Goal: Complete application form

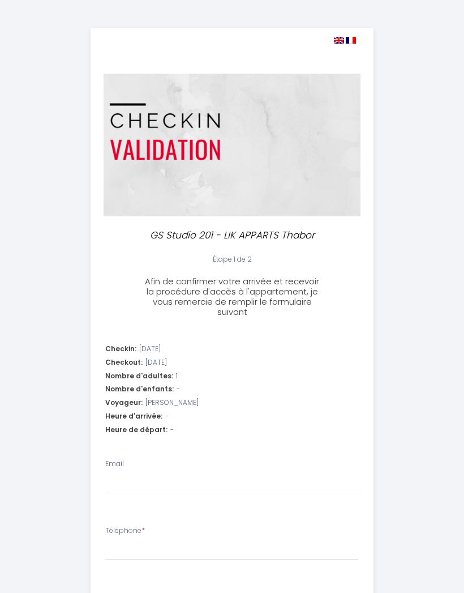
select select
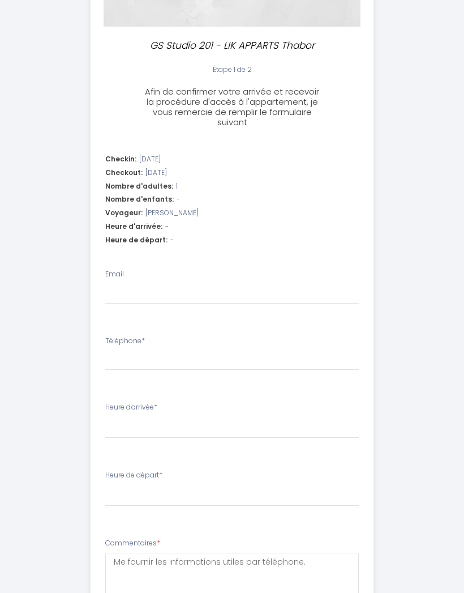
scroll to position [151, 0]
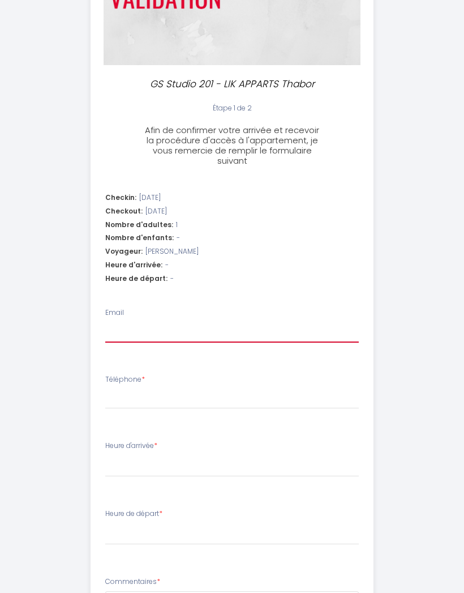
click at [135, 325] on input "Email" at bounding box center [232, 333] width 254 height 20
type input "j"
select select
type input "je"
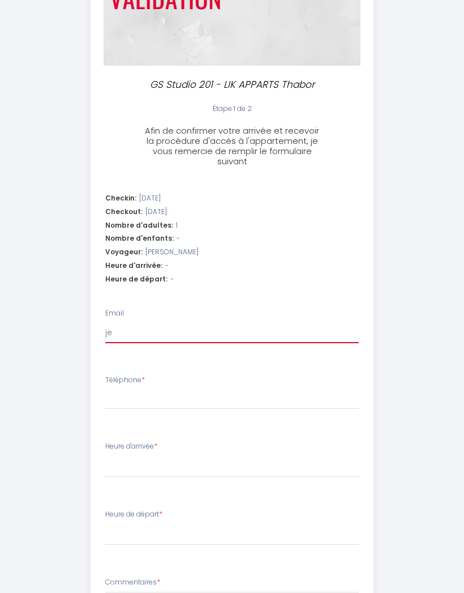
select select
type input "jea"
select select
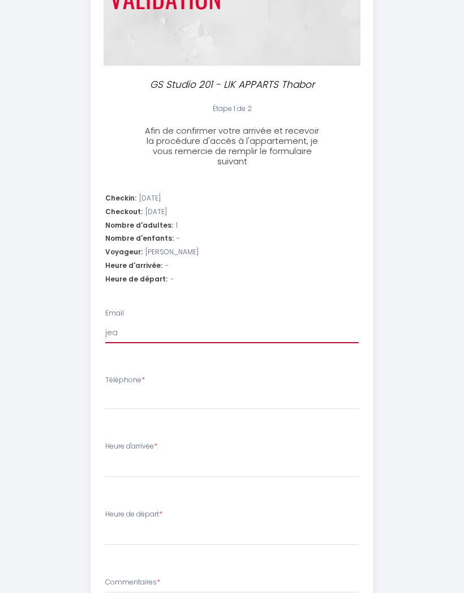
type input "[PERSON_NAME]"
select select
type input "[PERSON_NAME]."
select select
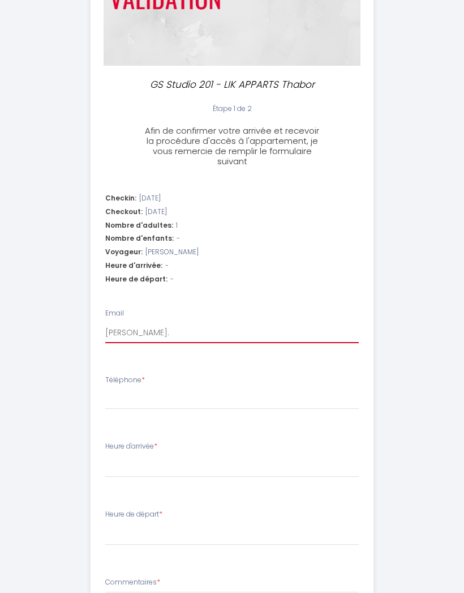
select select
type input "[PERSON_NAME].l"
select select
type input "[PERSON_NAME].le"
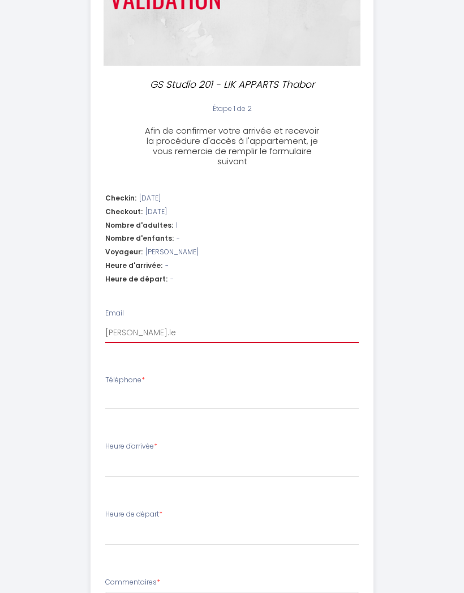
select select
type input "[PERSON_NAME].lem"
select select
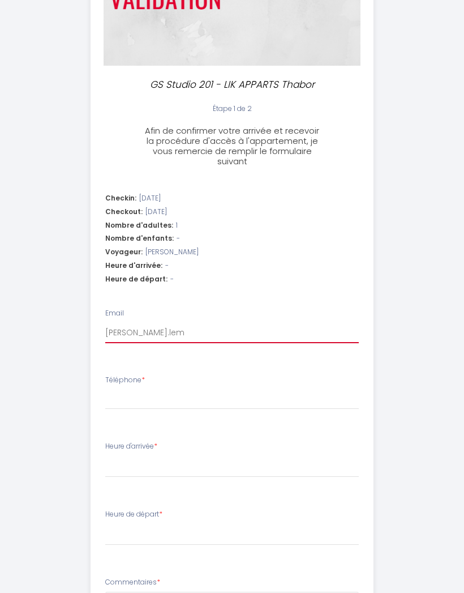
type input "[PERSON_NAME].leme"
select select
type input "[PERSON_NAME].[PERSON_NAME]"
select select
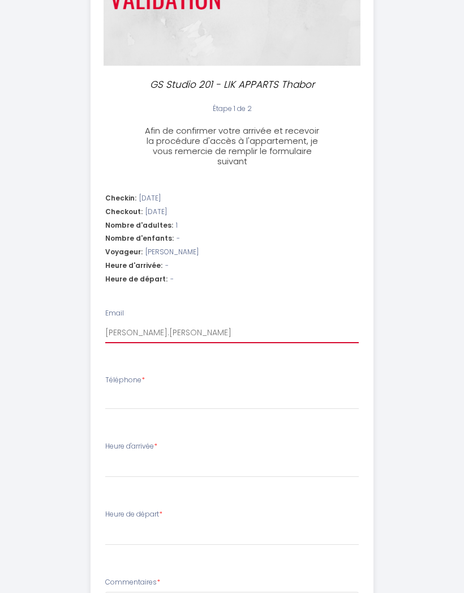
select select
type input "[PERSON_NAME].[PERSON_NAME]@"
select select
type input "[PERSON_NAME].[PERSON_NAME]@n"
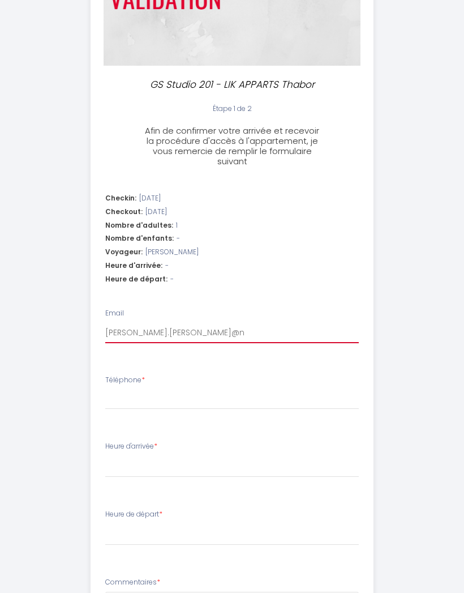
select select
type input "[PERSON_NAME].[PERSON_NAME]@nu"
select select
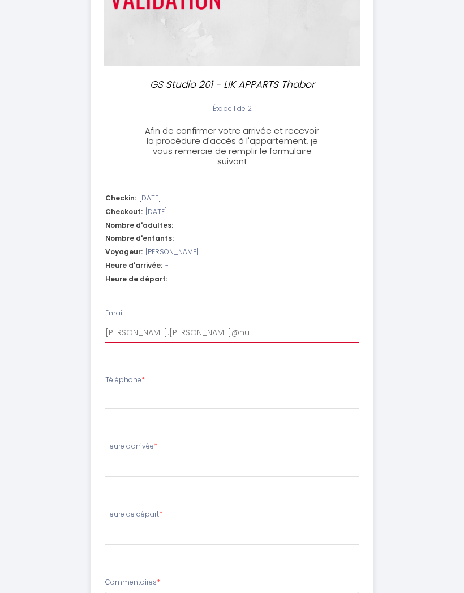
type input "[PERSON_NAME].[PERSON_NAME]@num"
select select
type input "[PERSON_NAME].[PERSON_NAME]@nume"
select select
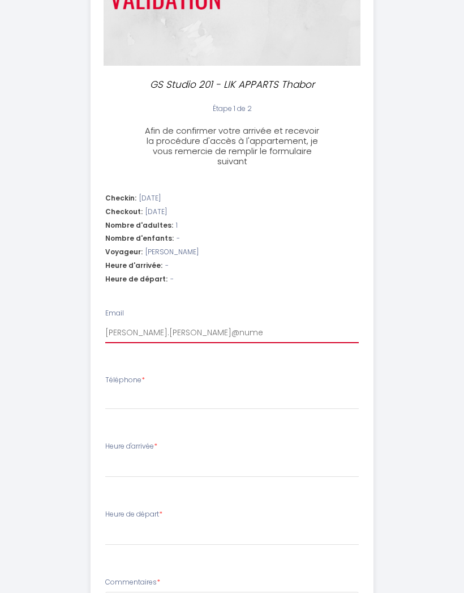
select select
type input "[PERSON_NAME].[PERSON_NAME]@numer"
select select
type input "[PERSON_NAME].[PERSON_NAME]@numeri"
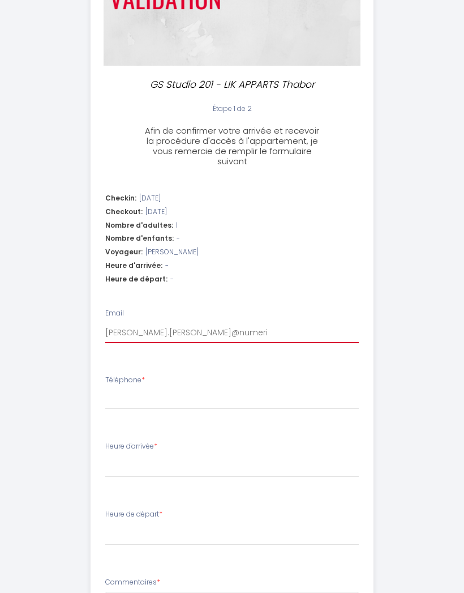
select select
type input "[PERSON_NAME].[PERSON_NAME]@numeric"
select select
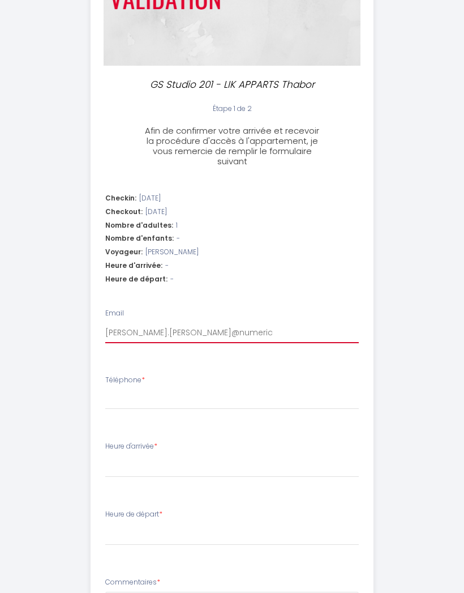
type input "[PERSON_NAME].[PERSON_NAME]@numerica"
select select
type input "[PERSON_NAME].[PERSON_NAME]@numericab"
select select
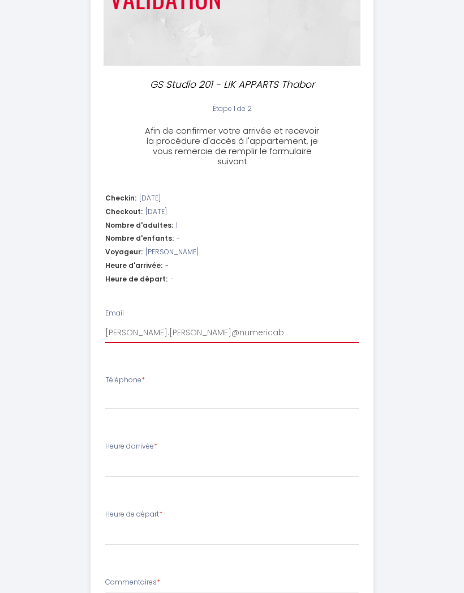
select select
type input "[PERSON_NAME].[PERSON_NAME]@numericabl"
select select
type input "[PERSON_NAME].[PERSON_NAME]@numericable"
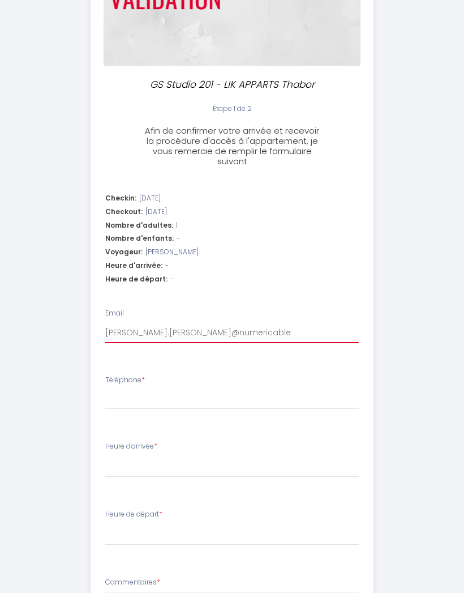
select select
type input "[PERSON_NAME].[PERSON_NAME]@numericable."
select select
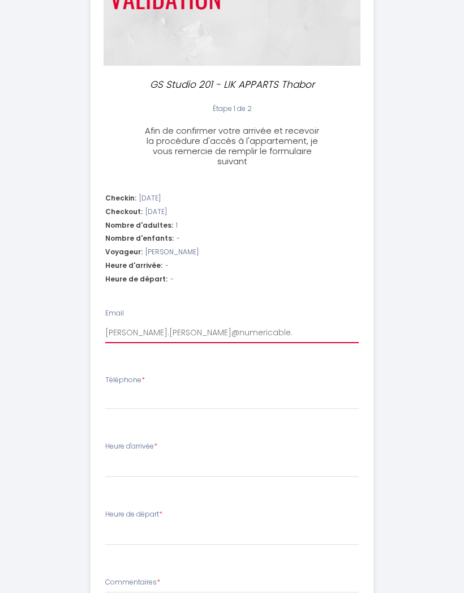
type input "[PERSON_NAME].[PERSON_NAME]@numericable.f"
select select
type input "[PERSON_NAME][EMAIL_ADDRESS][PERSON_NAME][DOMAIN_NAME]"
select select
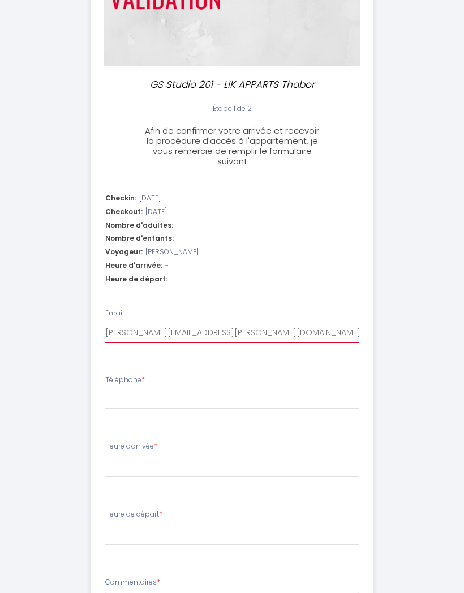
select select
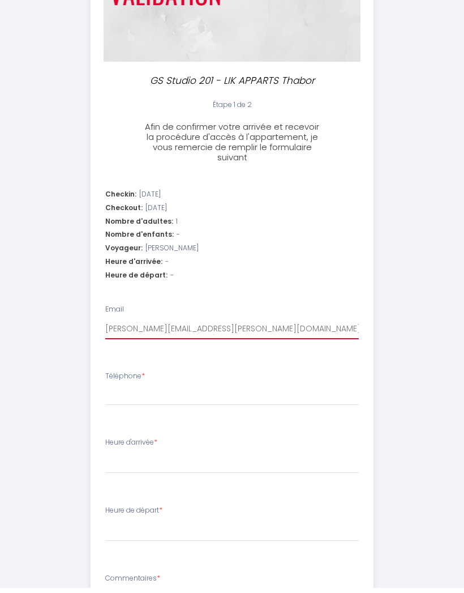
type input "[PERSON_NAME][EMAIL_ADDRESS][PERSON_NAME][DOMAIN_NAME]"
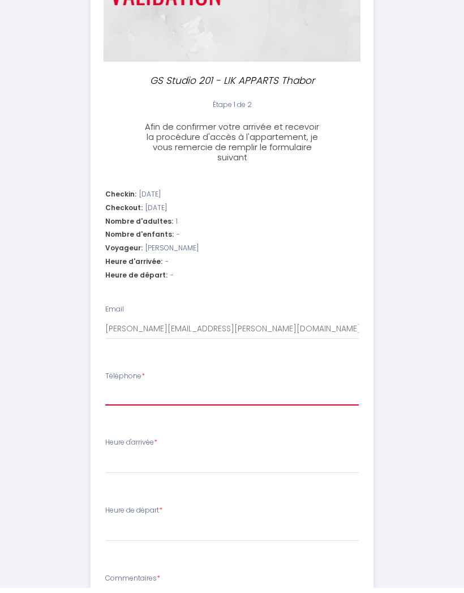
click at [109, 398] on input "Téléphone *" at bounding box center [232, 401] width 254 height 20
type input "0"
select select
type input "06"
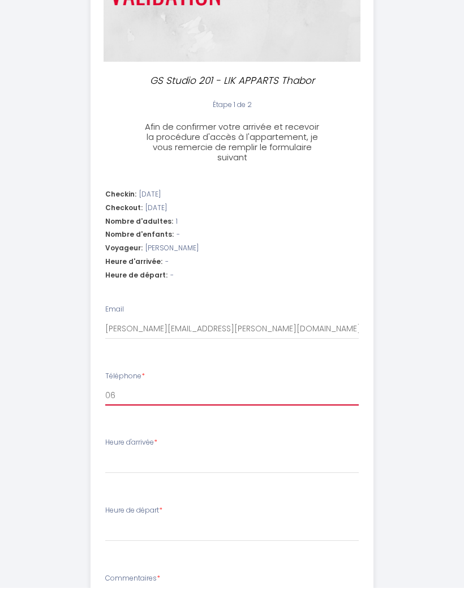
select select
type input "061"
select select
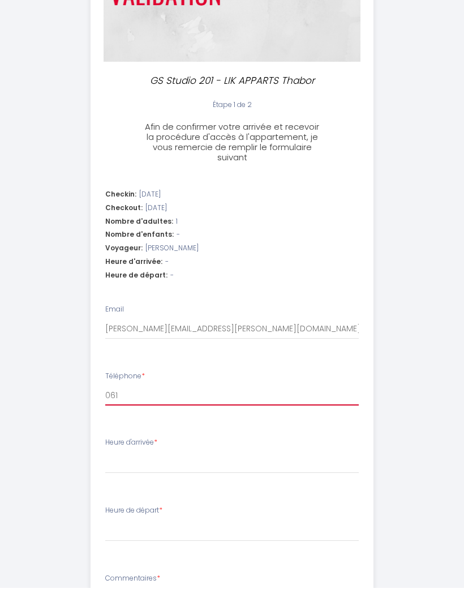
type input "0618"
select select
type input "06180"
select select
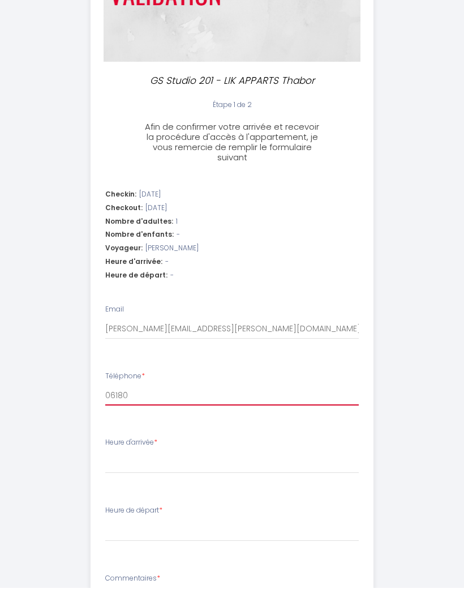
select select
type input "061804"
select select
type input "0618044"
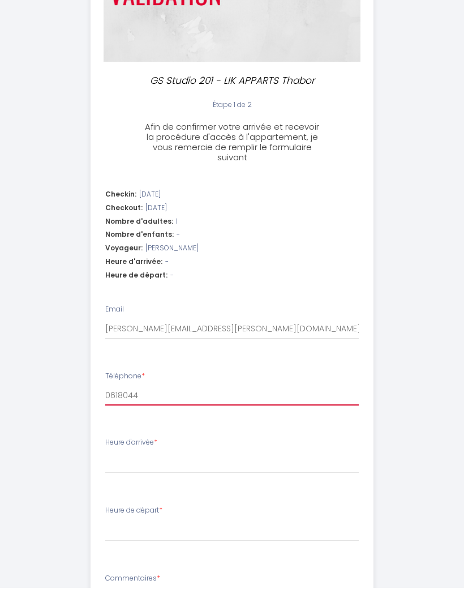
select select
type input "06180442"
select select
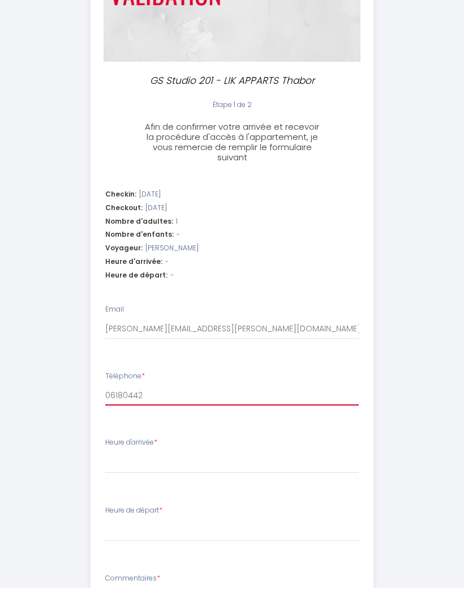
type input "061804426"
select select
type input "0618044267"
select select
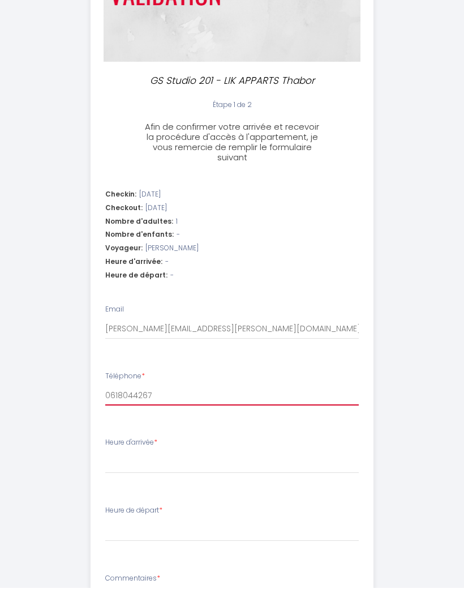
select select
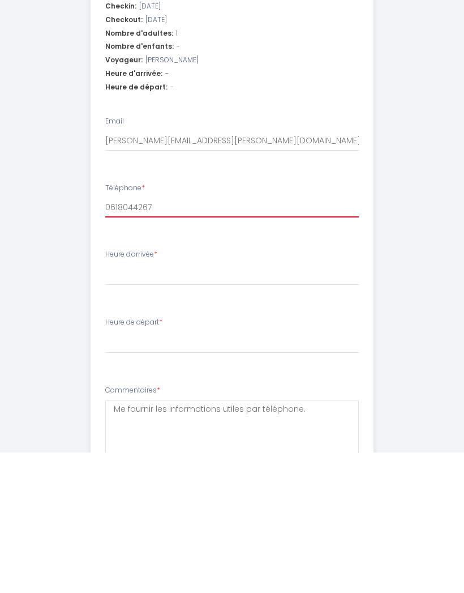
scroll to position [206, 0]
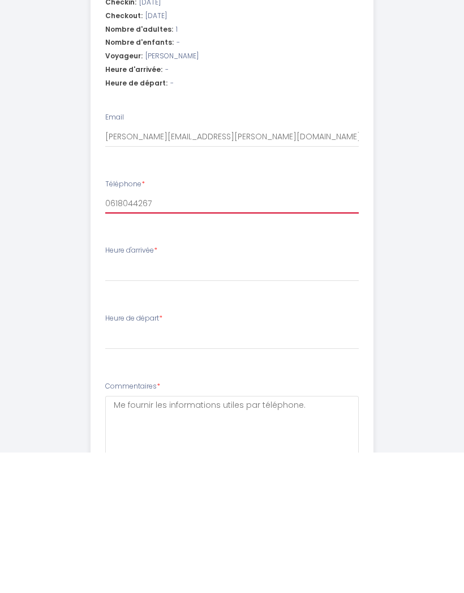
type input "0618044267"
click at [112, 401] on select "15:00 15:30 16:00 16:30 17:00 17:30 18:00 18:30 19:00 19:30 20:00 20:30 21:00 2…" at bounding box center [232, 412] width 254 height 22
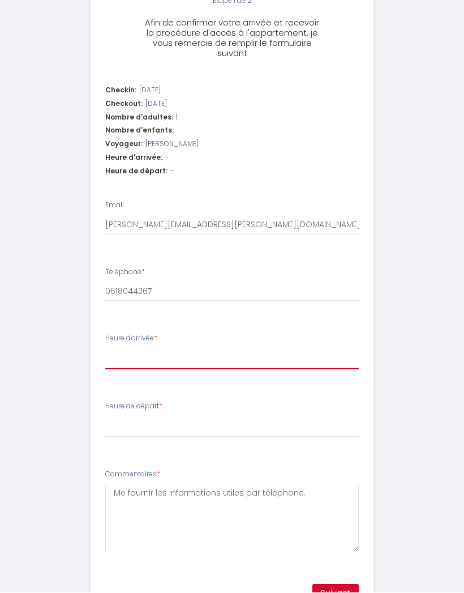
select select "16:00"
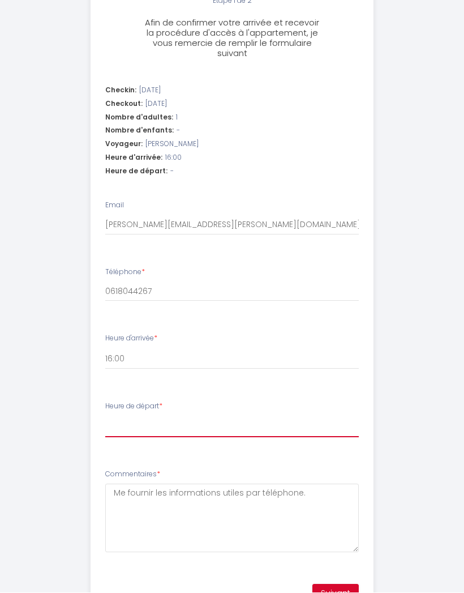
click at [109, 416] on select "00:00 00:30 01:00 01:30 02:00 02:30 03:00 03:30 04:00 04:30 05:00 05:30 06:00 0…" at bounding box center [232, 427] width 254 height 22
select select "10:00"
click at [342, 588] on button "Suivant" at bounding box center [336, 594] width 46 height 19
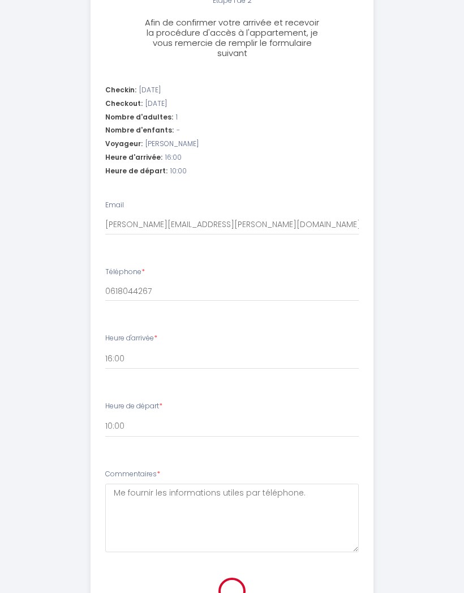
scroll to position [0, 0]
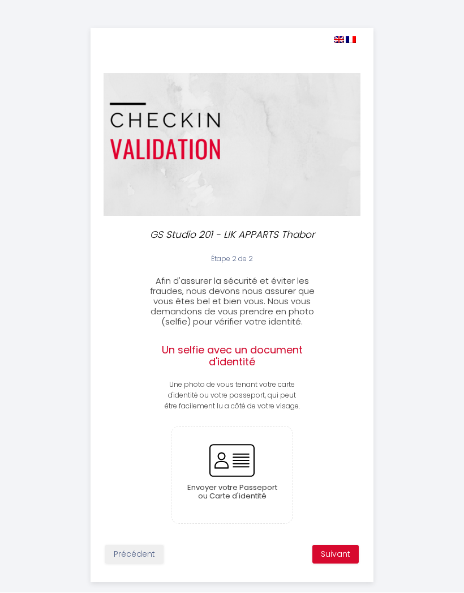
click at [246, 458] on input "file" at bounding box center [233, 475] width 122 height 97
click at [259, 361] on h2 "Un selfie avec un document d'identité" at bounding box center [232, 356] width 141 height 24
click at [135, 545] on button "Précédent" at bounding box center [134, 554] width 58 height 19
select select "16:00"
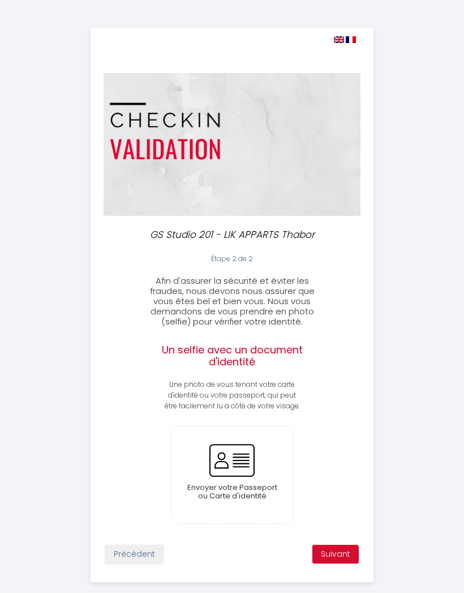
select select "10:00"
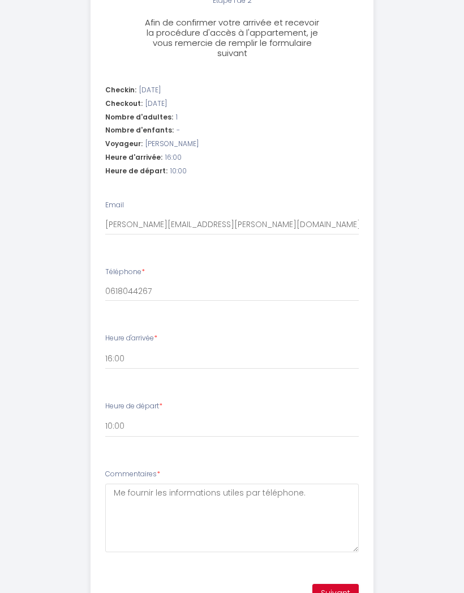
scroll to position [258, 0]
click at [344, 587] on button "Suivant" at bounding box center [336, 594] width 46 height 19
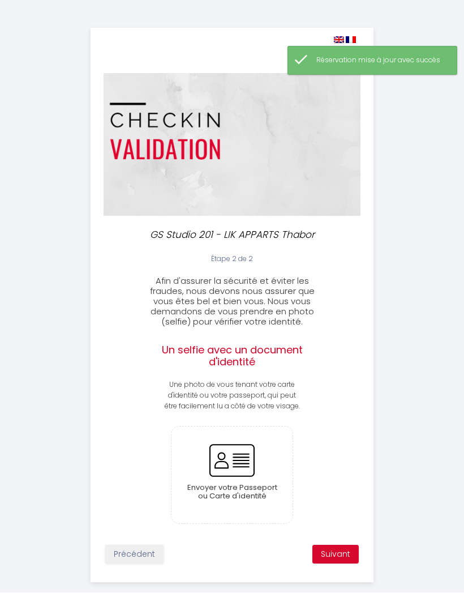
click at [246, 459] on input "file" at bounding box center [233, 475] width 122 height 97
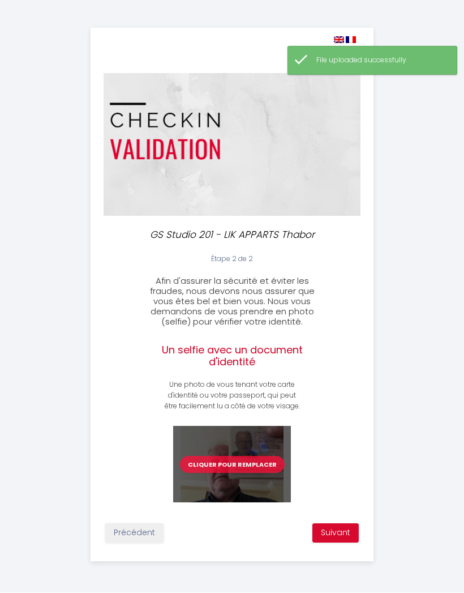
click at [340, 536] on button "Suivant" at bounding box center [336, 533] width 46 height 19
